Goal: Information Seeking & Learning: Learn about a topic

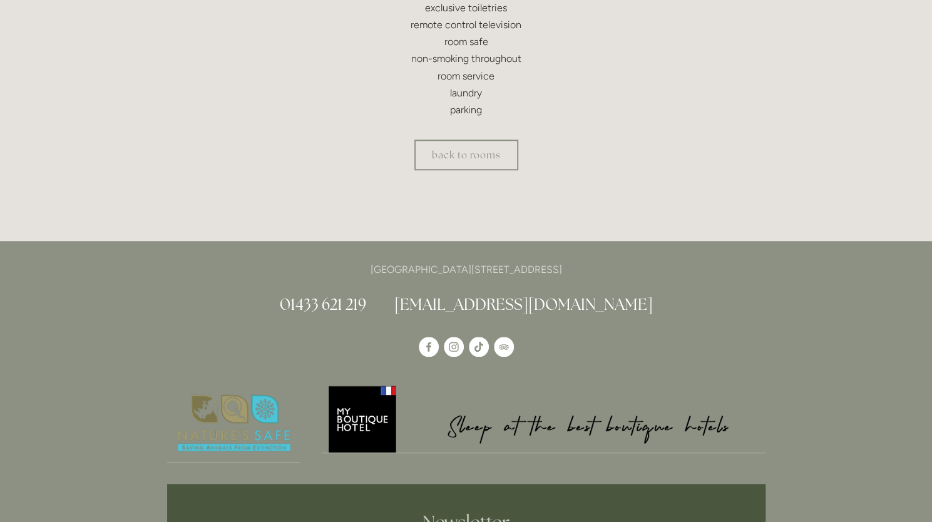
scroll to position [563, 0]
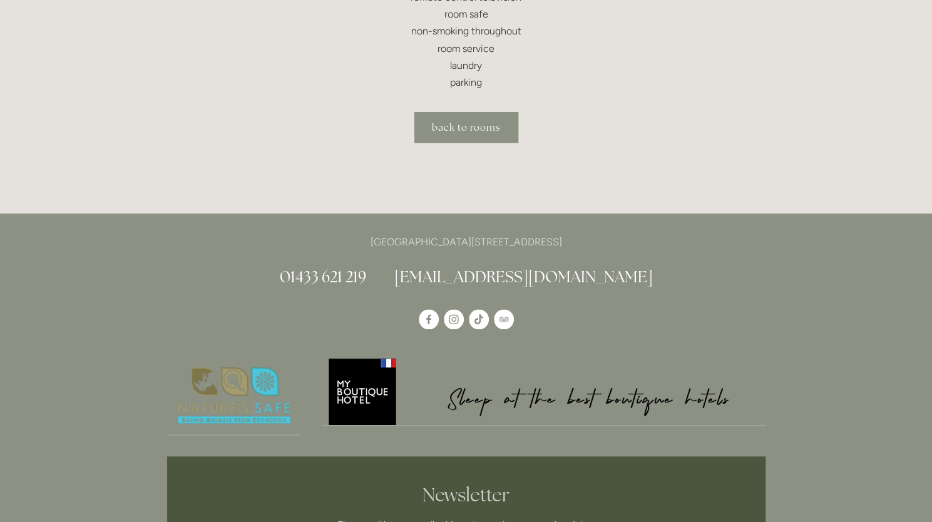
click at [493, 122] on link "back to rooms" at bounding box center [466, 127] width 104 height 31
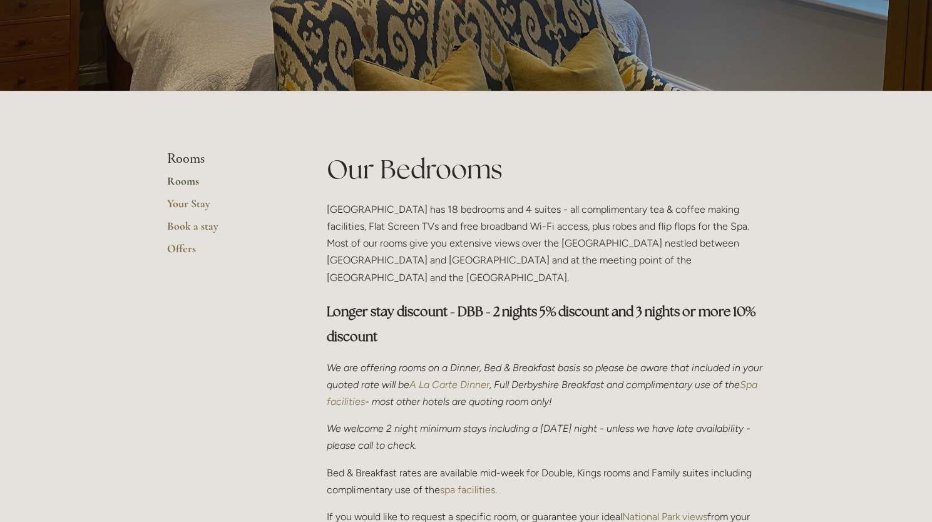
scroll to position [188, 0]
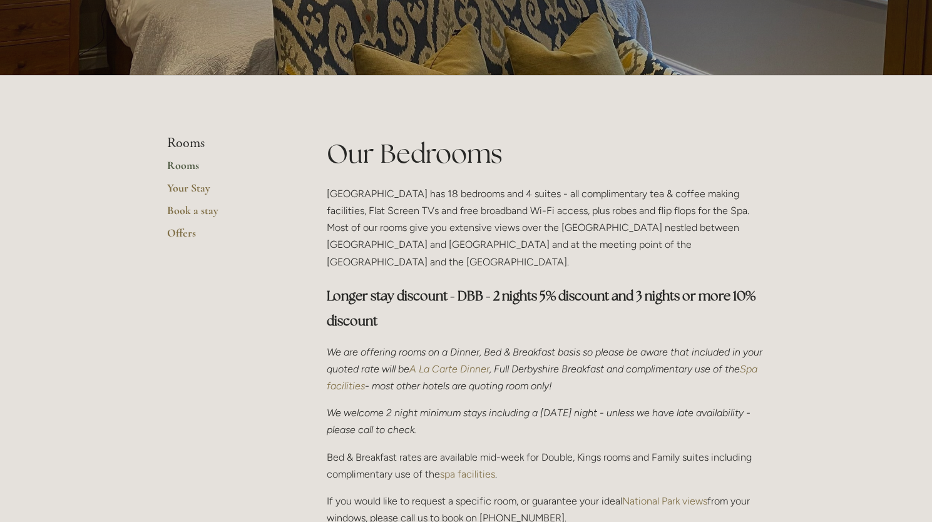
click at [189, 162] on link "Rooms" at bounding box center [227, 169] width 120 height 23
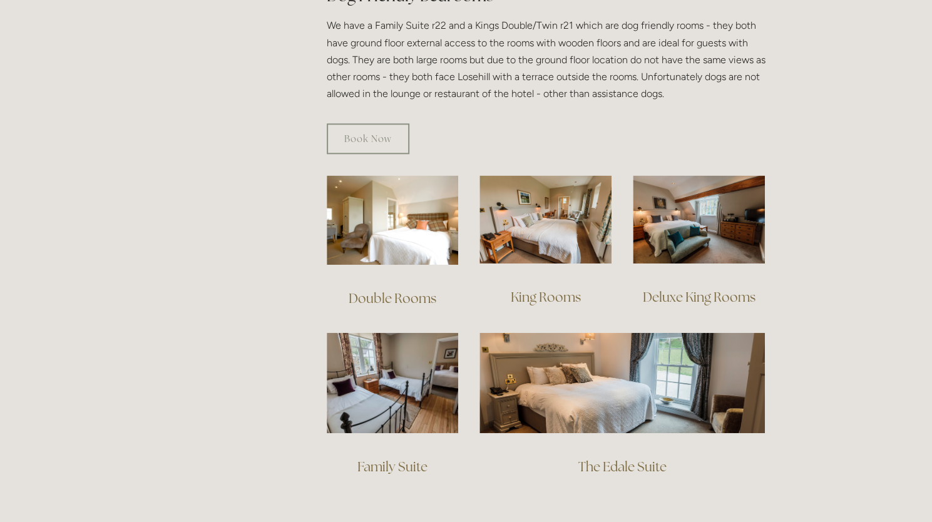
scroll to position [751, 0]
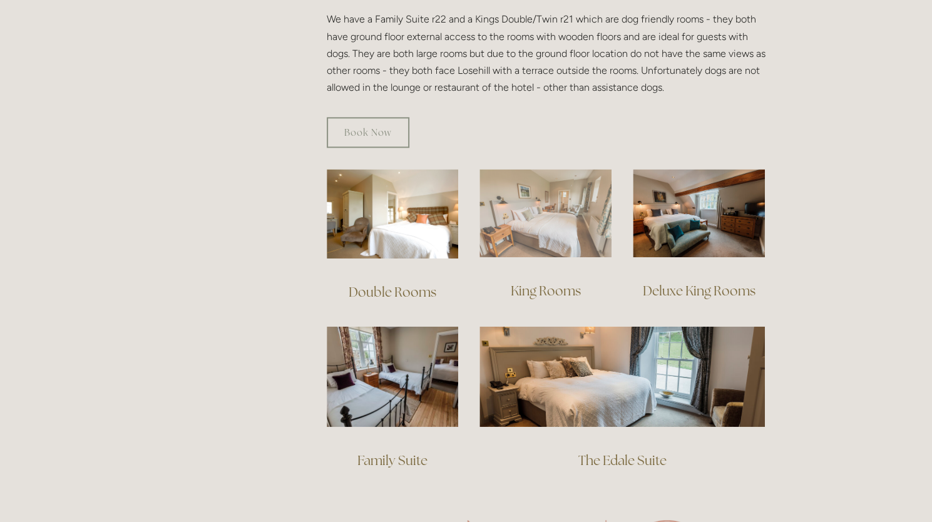
click at [555, 216] on img at bounding box center [545, 213] width 132 height 88
click at [519, 193] on img at bounding box center [545, 213] width 132 height 88
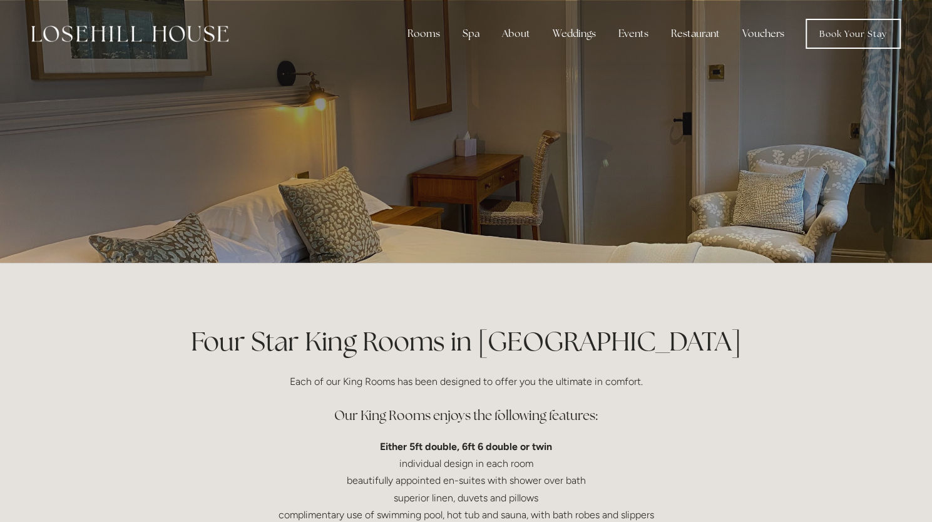
click at [530, 147] on p at bounding box center [466, 131] width 558 height 50
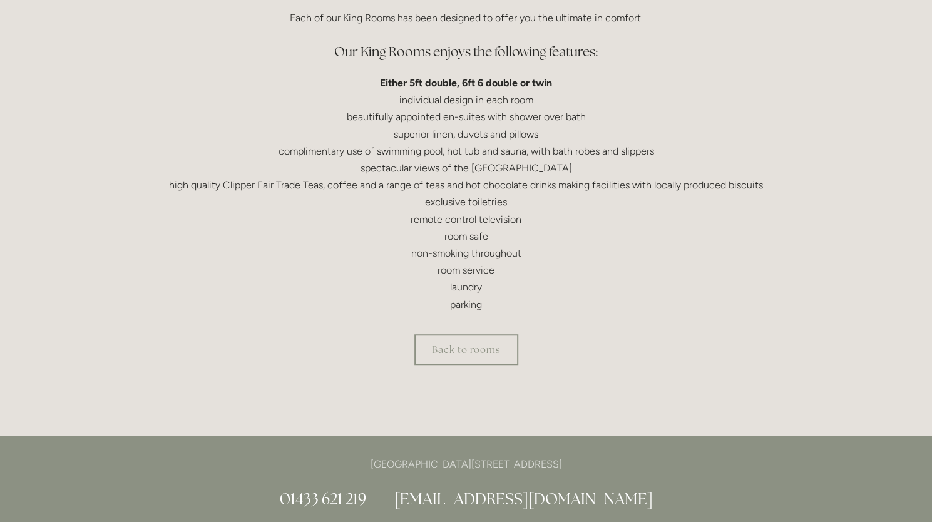
scroll to position [376, 0]
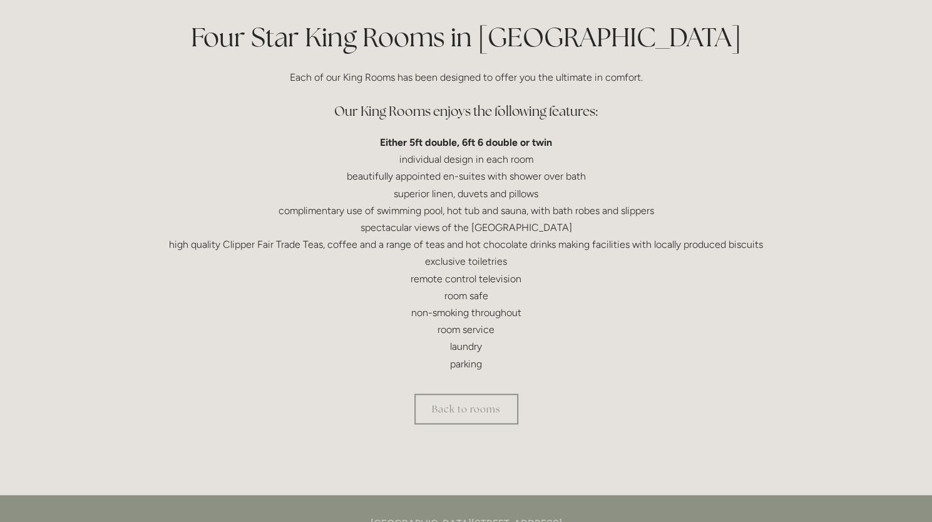
scroll to position [313, 0]
